Goal: Navigation & Orientation: Go to known website

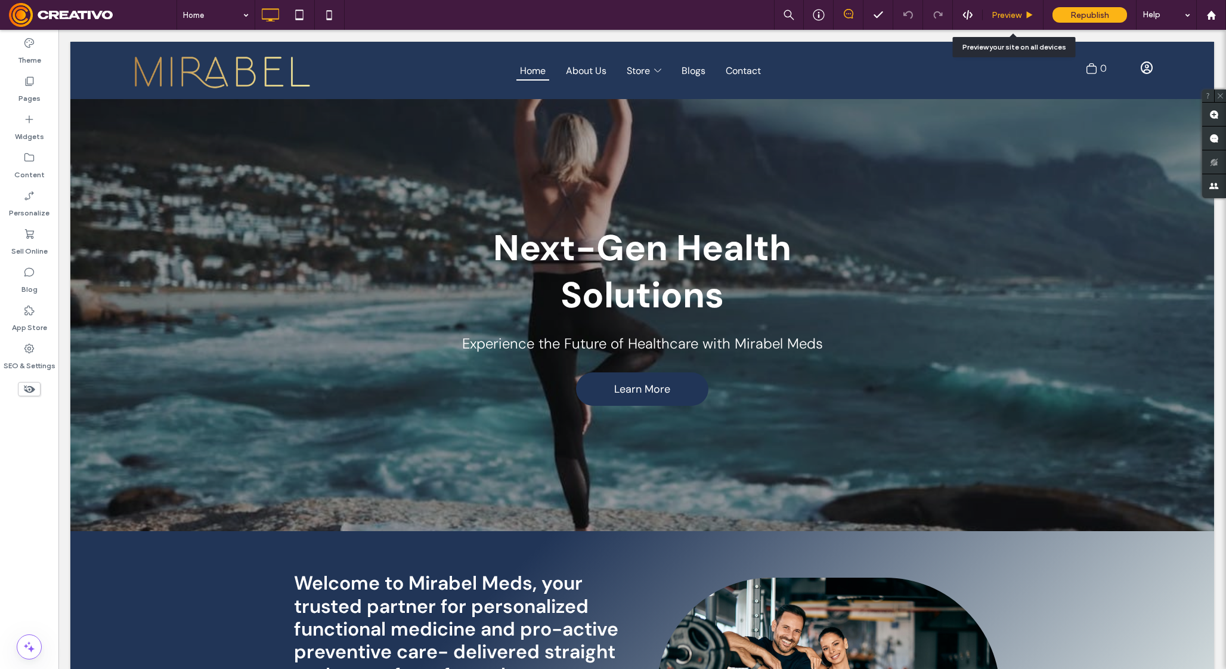
click at [1016, 14] on span "Preview" at bounding box center [1007, 15] width 30 height 10
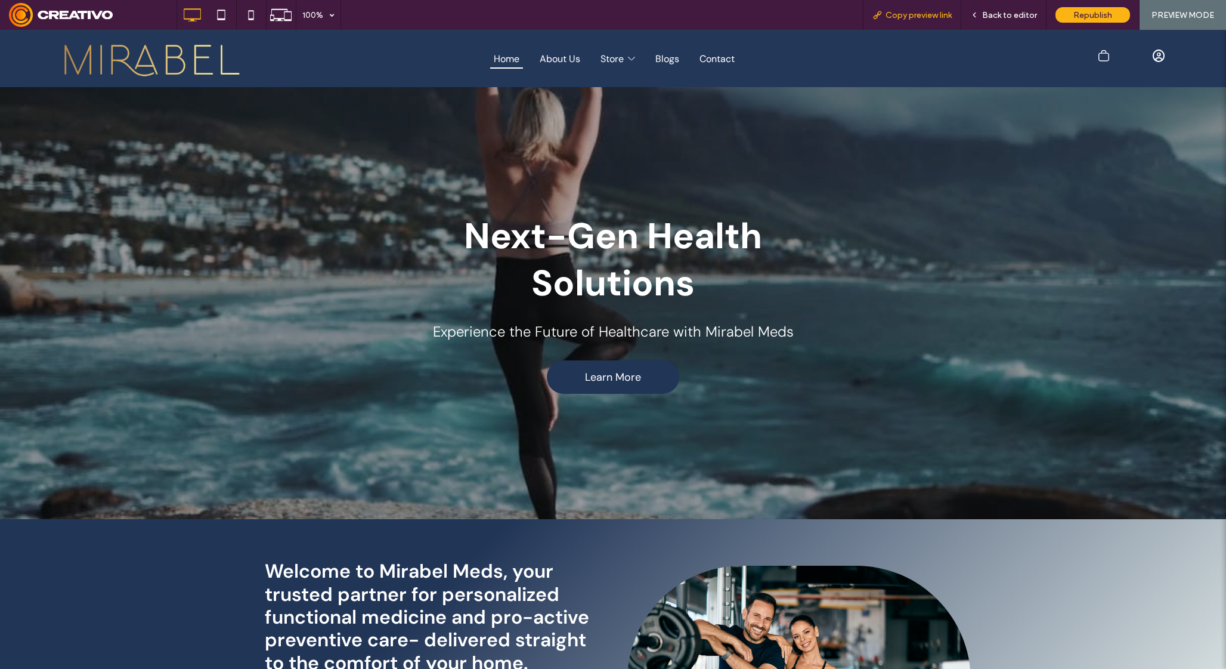
click at [943, 18] on span "Copy preview link" at bounding box center [919, 15] width 66 height 10
click at [1005, 17] on span "Back to editor" at bounding box center [1009, 15] width 55 height 10
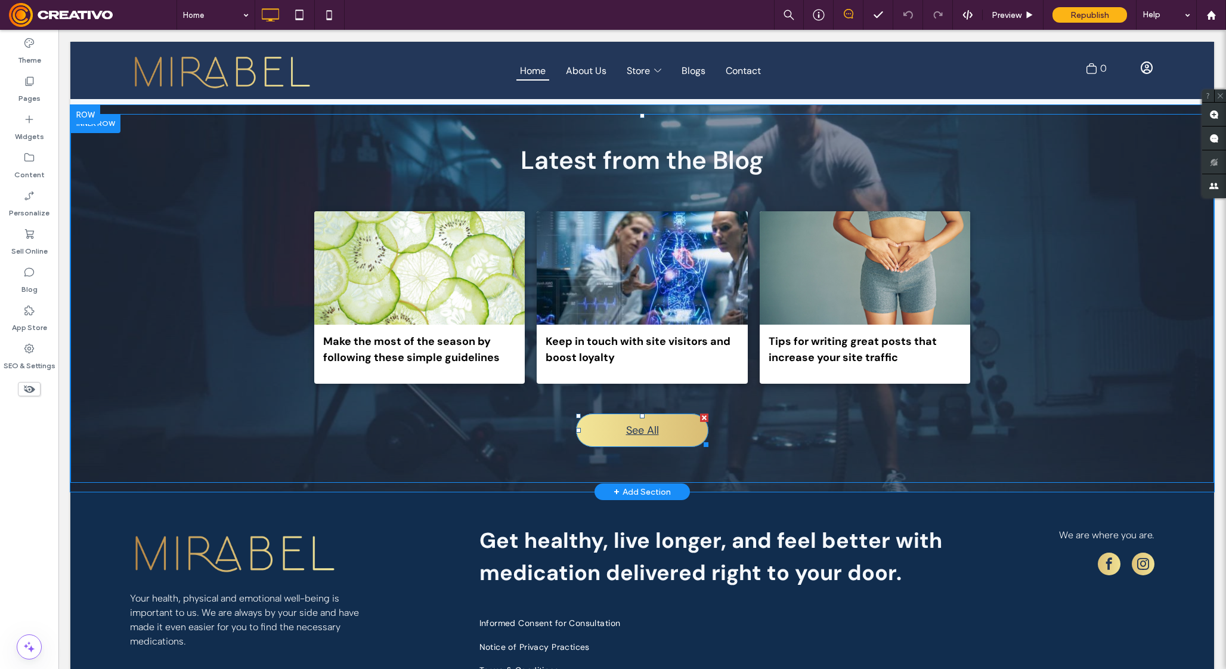
scroll to position [2486, 0]
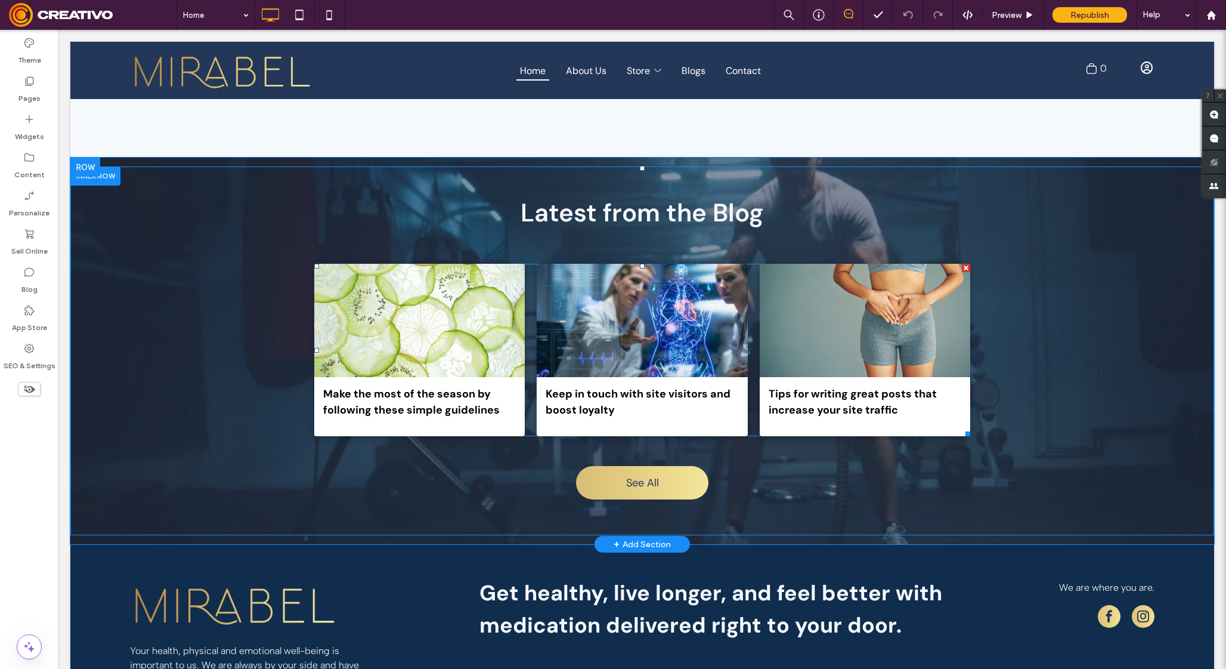
click at [634, 318] on div at bounding box center [643, 321] width 224 height 120
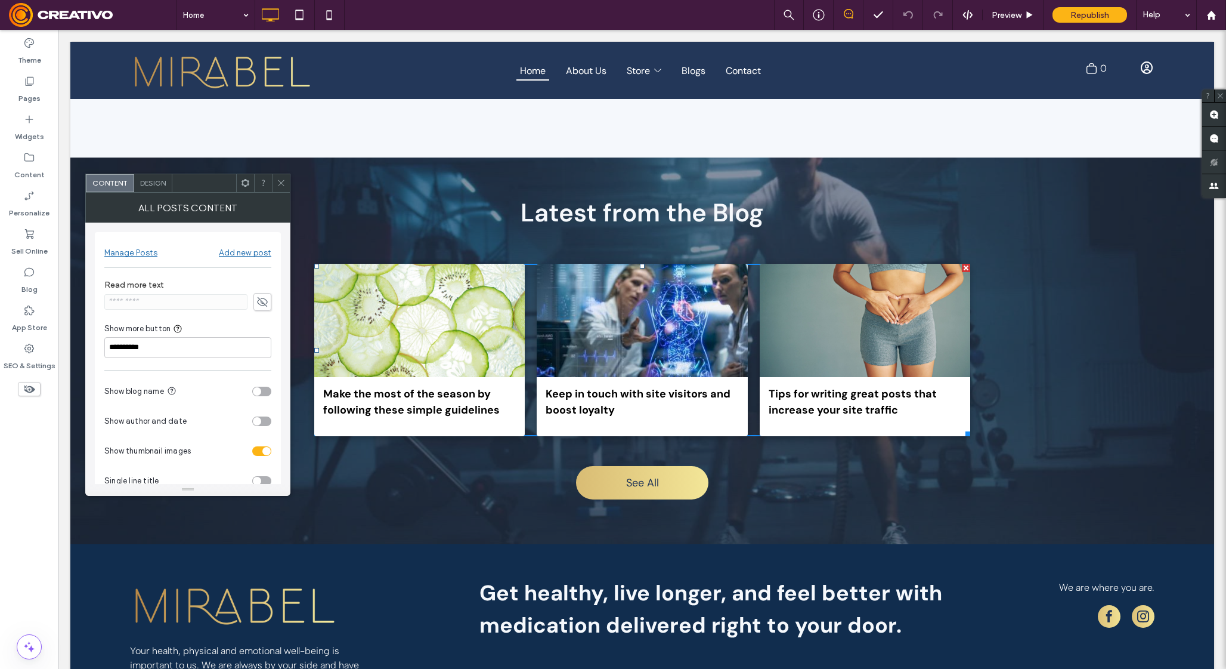
click at [280, 179] on icon at bounding box center [281, 182] width 9 height 9
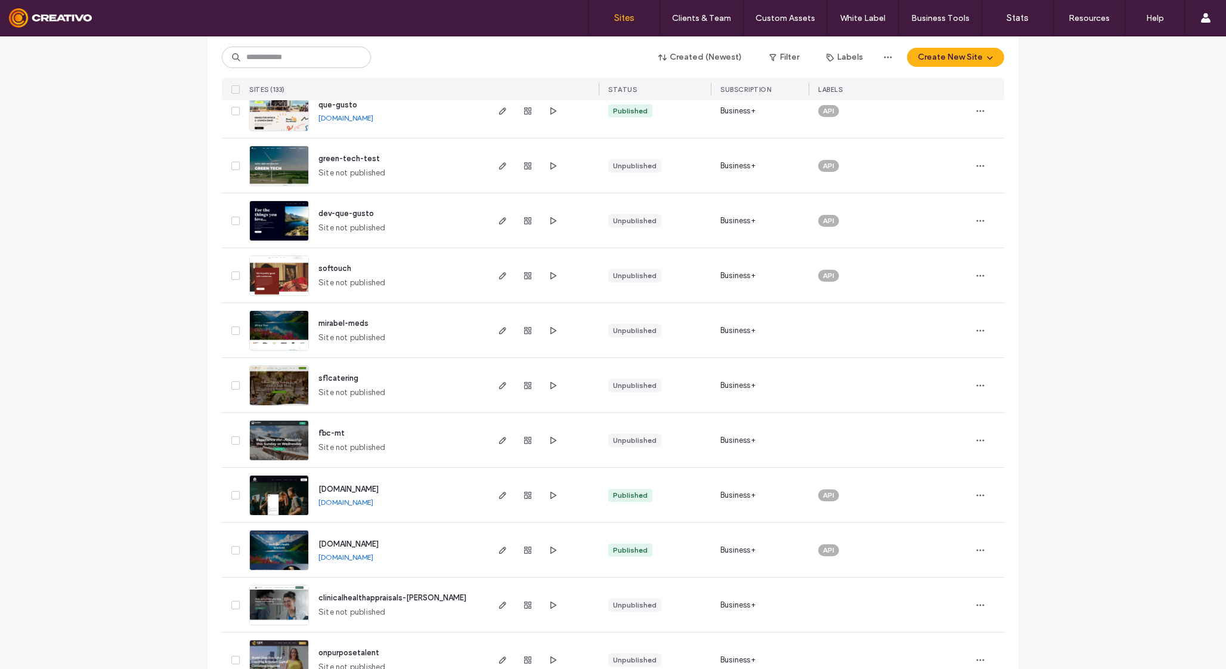
scroll to position [263, 0]
click at [338, 557] on link "[DOMAIN_NAME]" at bounding box center [345, 556] width 55 height 9
